Goal: Task Accomplishment & Management: Complete application form

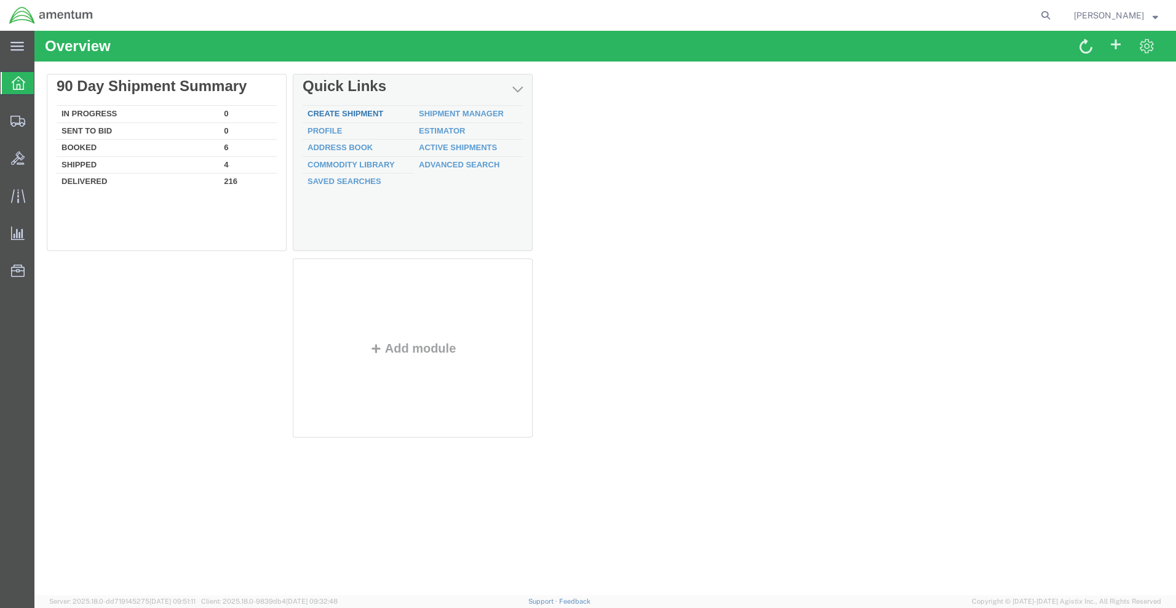
click at [351, 113] on link "Create Shipment" at bounding box center [346, 113] width 76 height 9
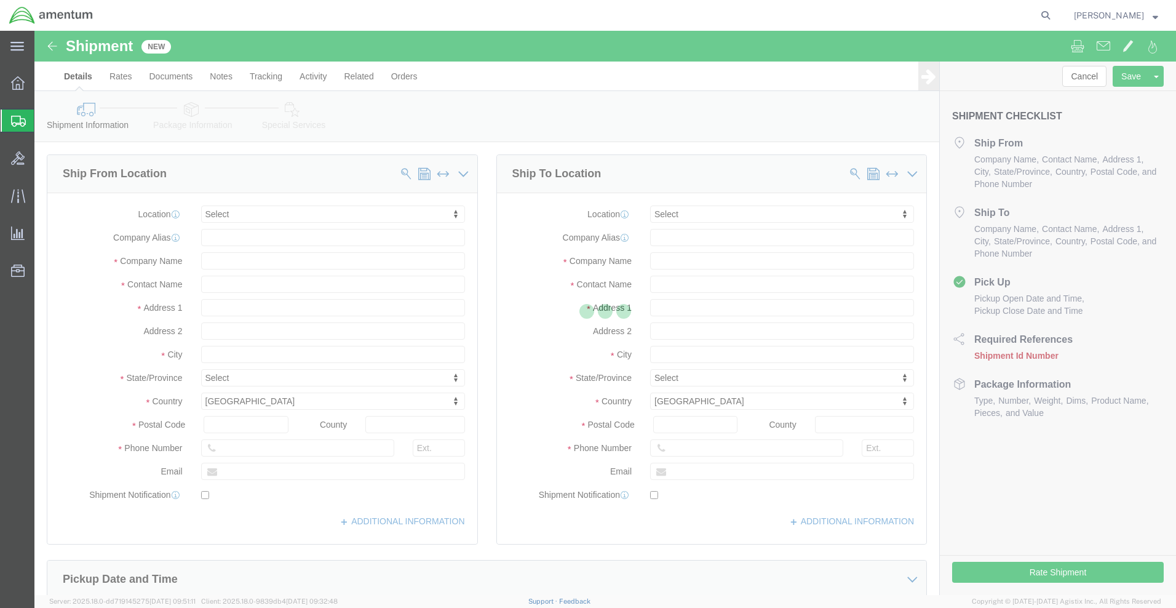
select select
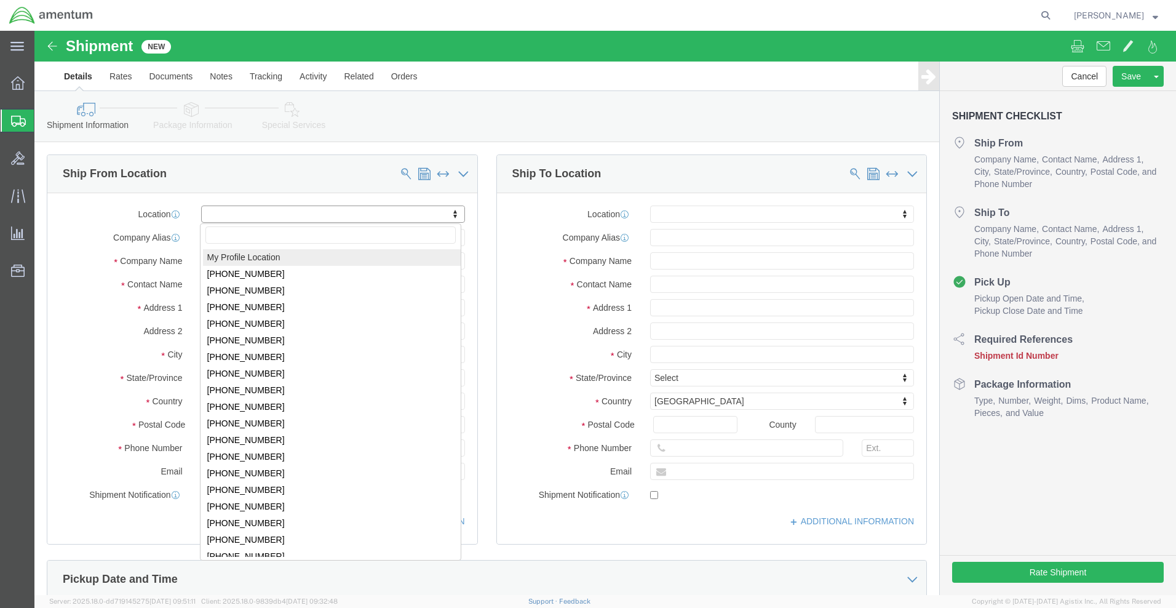
click body "Shipment New Details Rates Documents Notes Tracking Activity Related Orders Can…"
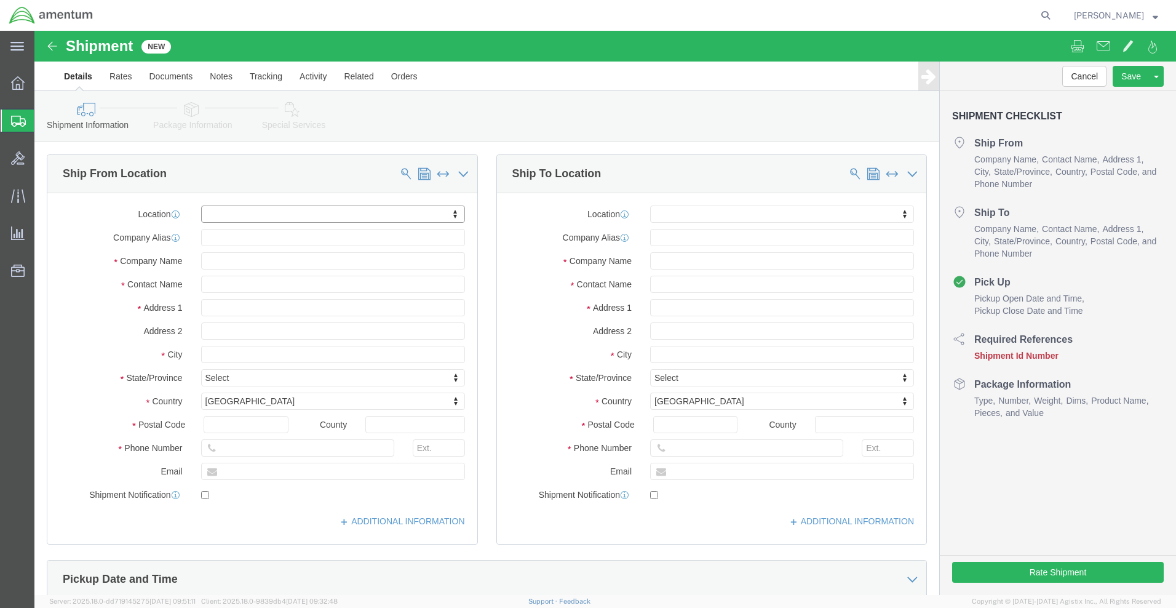
click body "Shipment New Details Rates Documents Notes Tracking Activity Related Orders Can…"
click input "text"
type input "CO"
